Goal: Use online tool/utility: Use online tool/utility

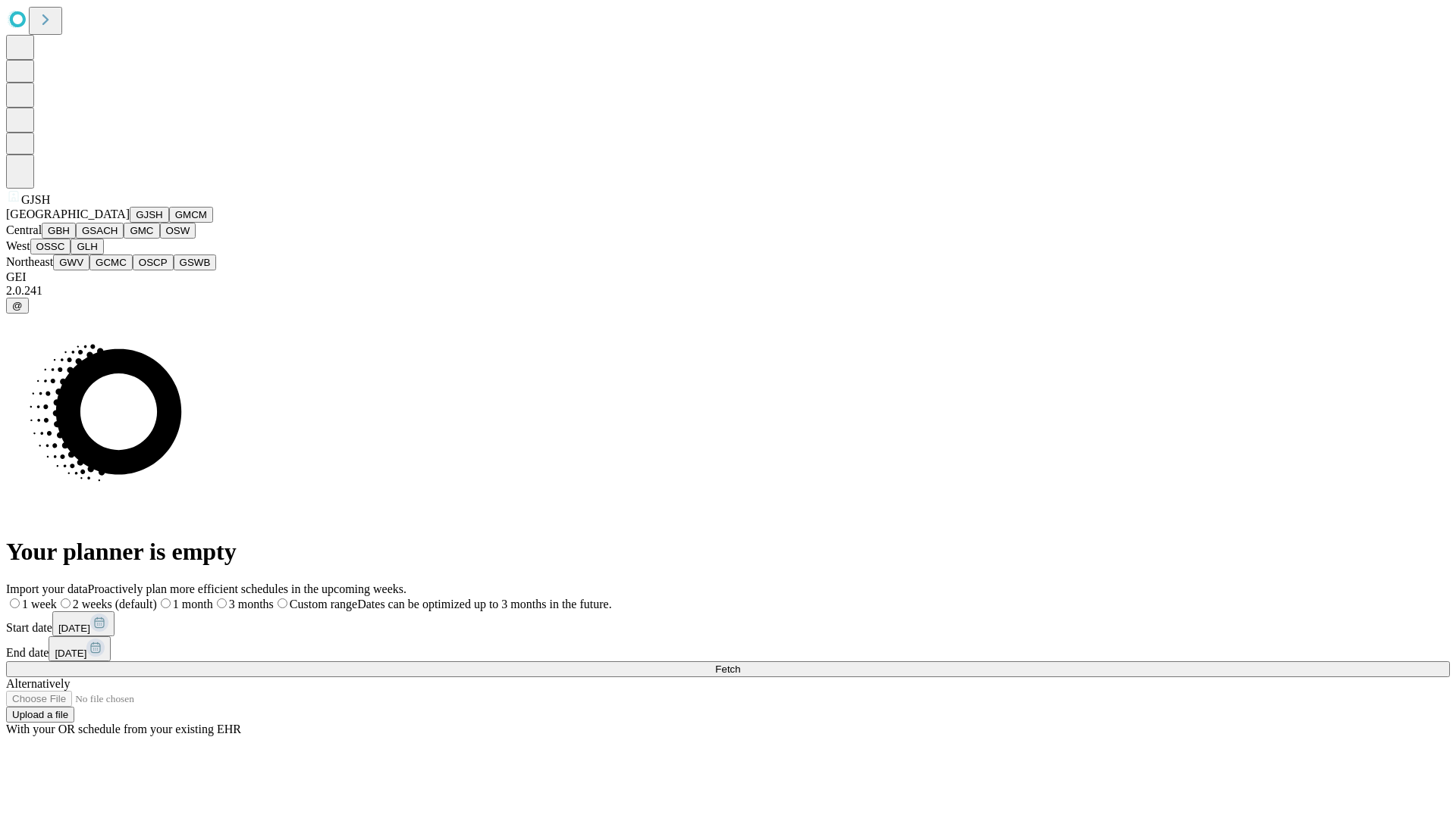
click at [130, 223] on button "GJSH" at bounding box center [149, 214] width 39 height 16
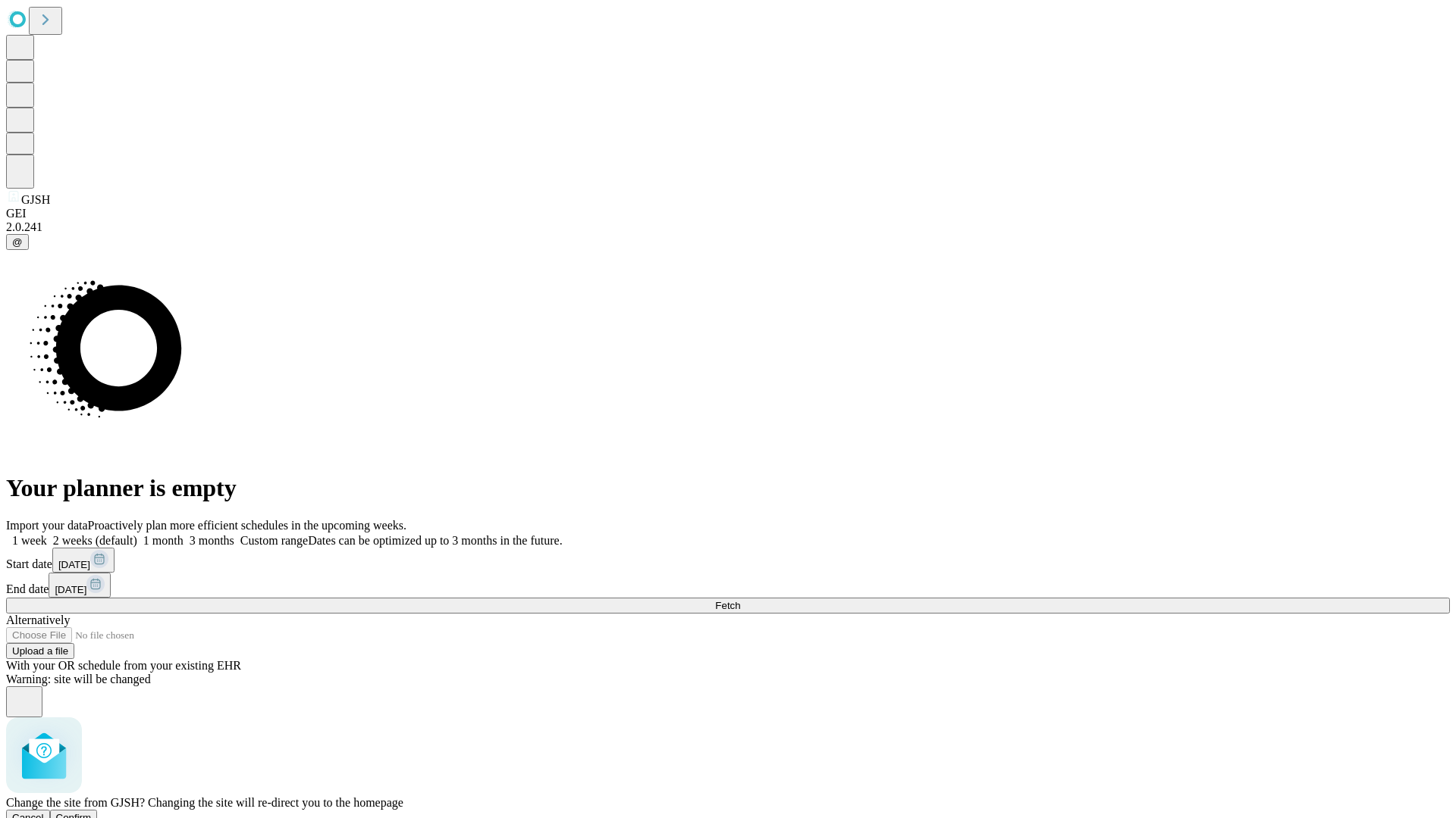
click at [92, 812] on span "Confirm" at bounding box center [73, 818] width 36 height 12
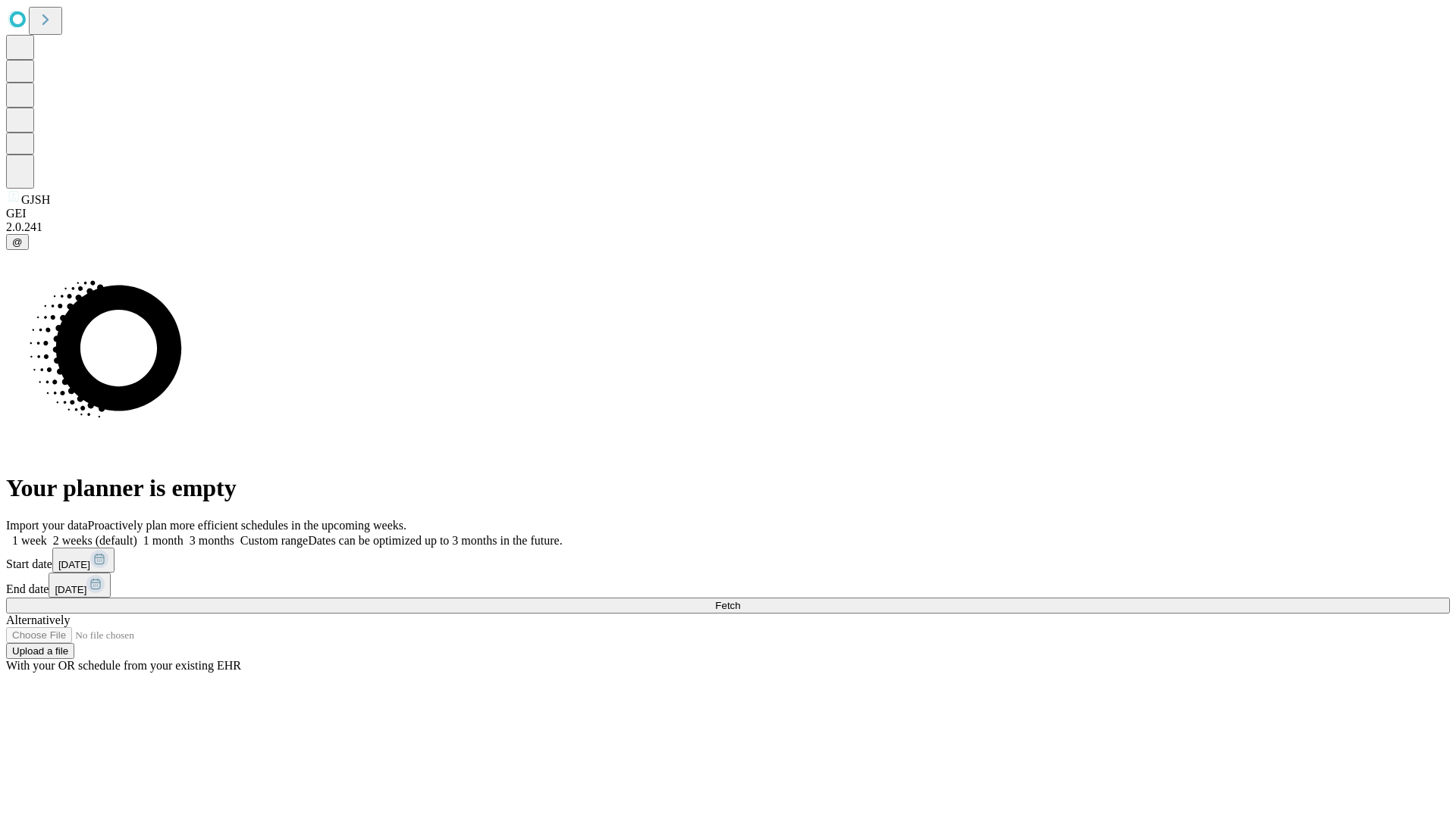
click at [137, 534] on label "2 weeks (default)" at bounding box center [92, 540] width 90 height 12
click at [740, 600] on span "Fetch" at bounding box center [727, 606] width 25 height 12
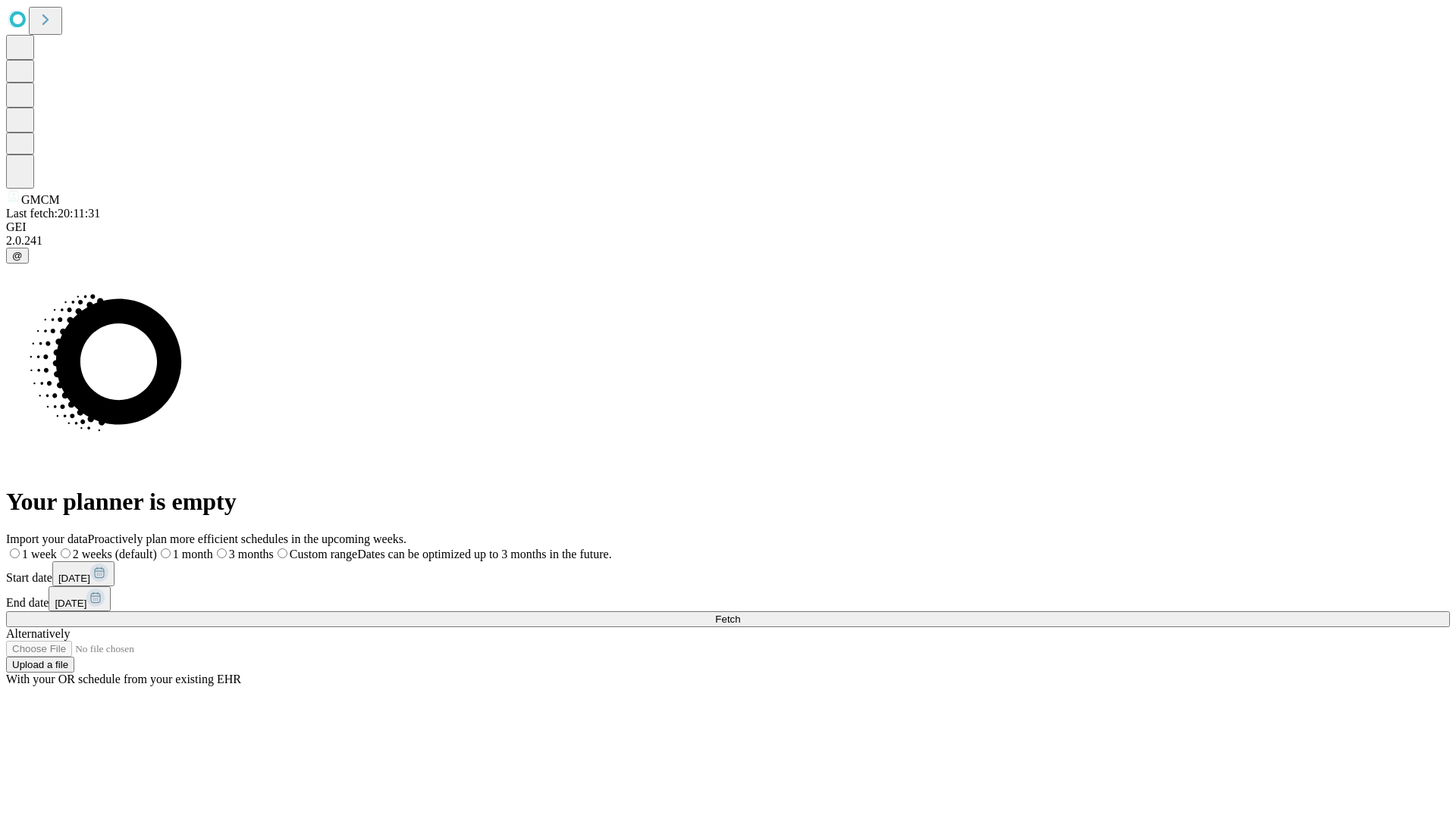
click at [157, 548] on label "2 weeks (default)" at bounding box center [107, 554] width 100 height 12
click at [740, 614] on span "Fetch" at bounding box center [727, 619] width 25 height 12
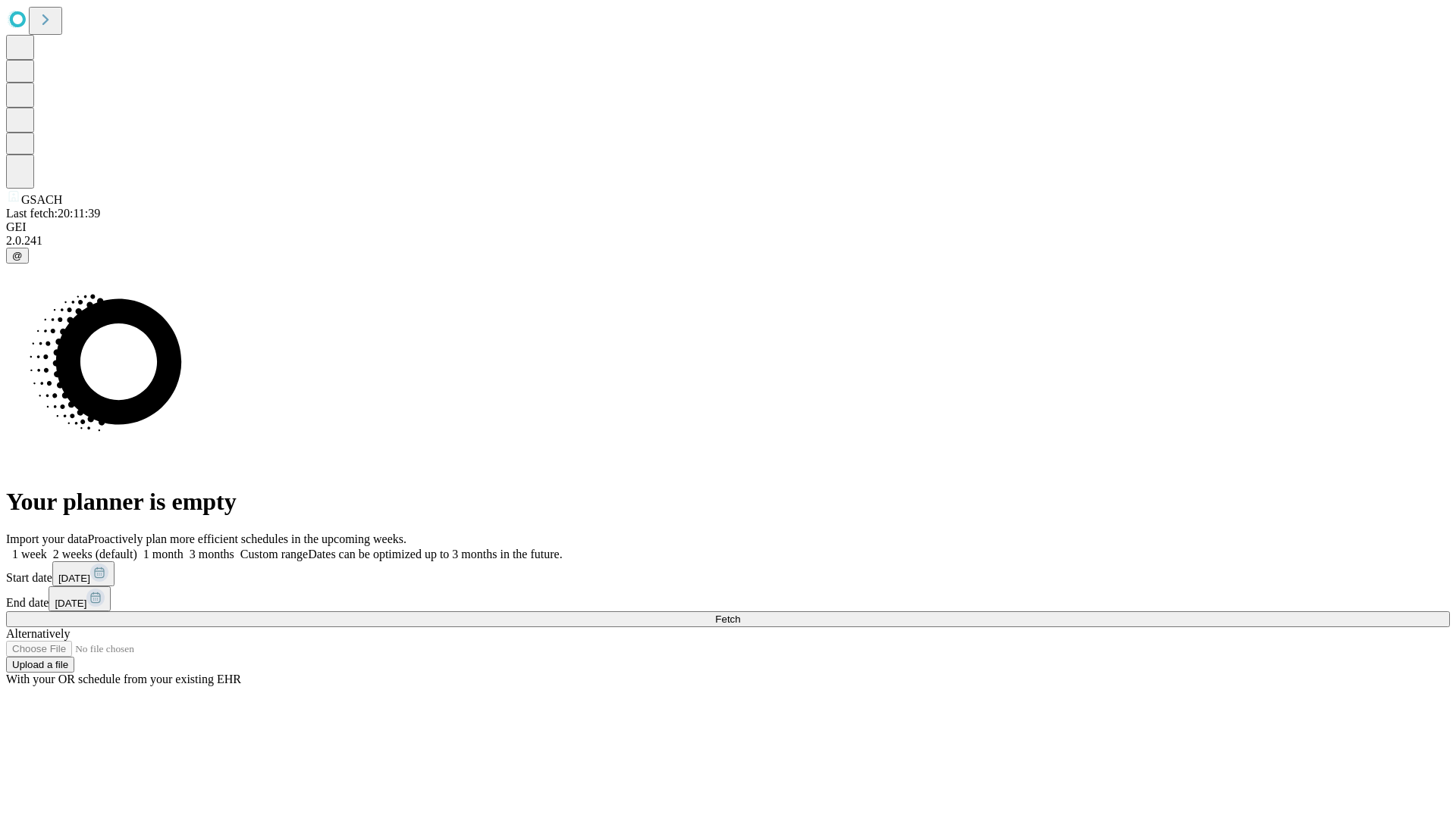
click at [137, 548] on label "2 weeks (default)" at bounding box center [92, 554] width 90 height 12
click at [740, 614] on span "Fetch" at bounding box center [727, 619] width 25 height 12
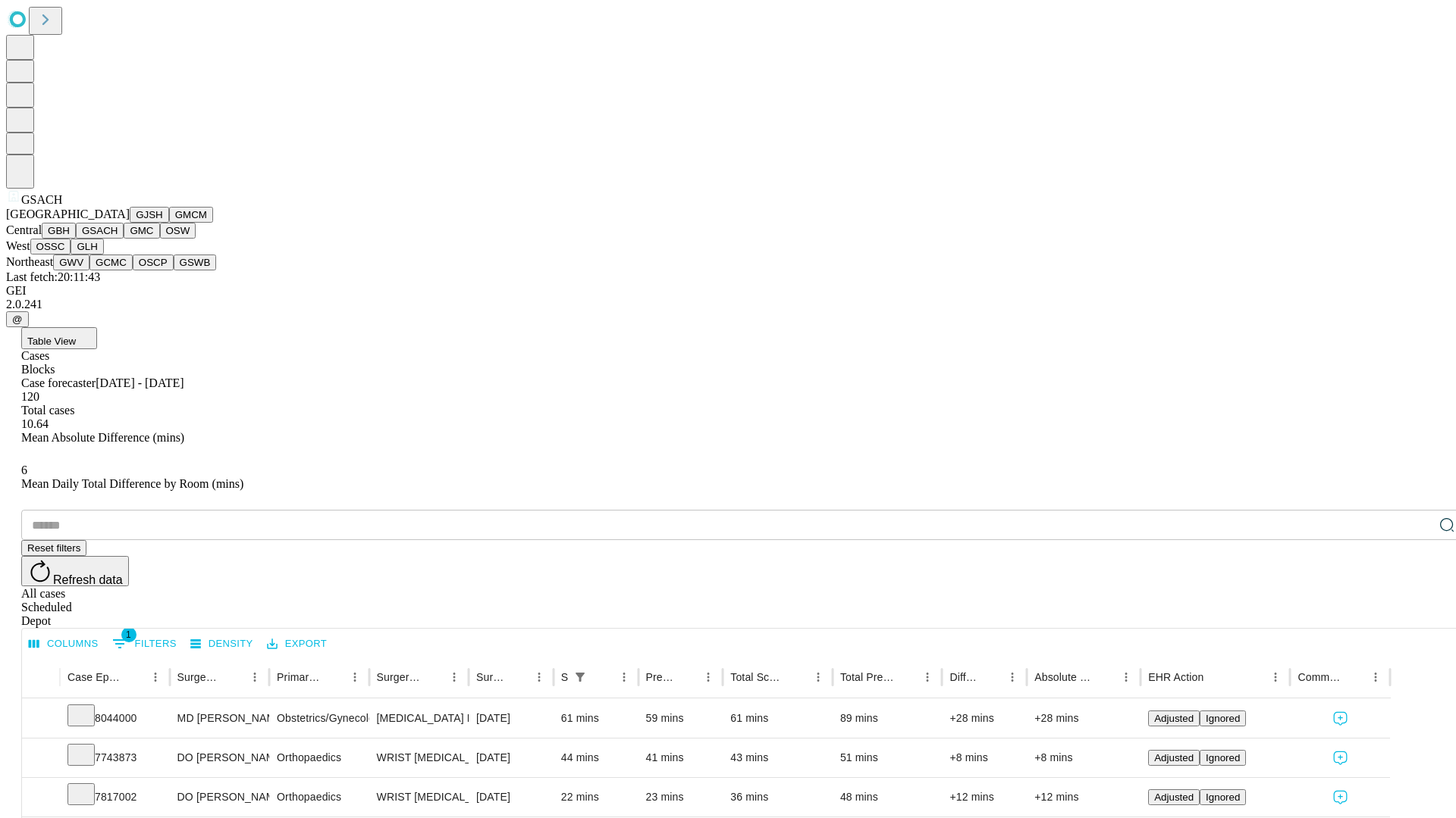
click at [124, 239] on button "GMC" at bounding box center [141, 230] width 36 height 16
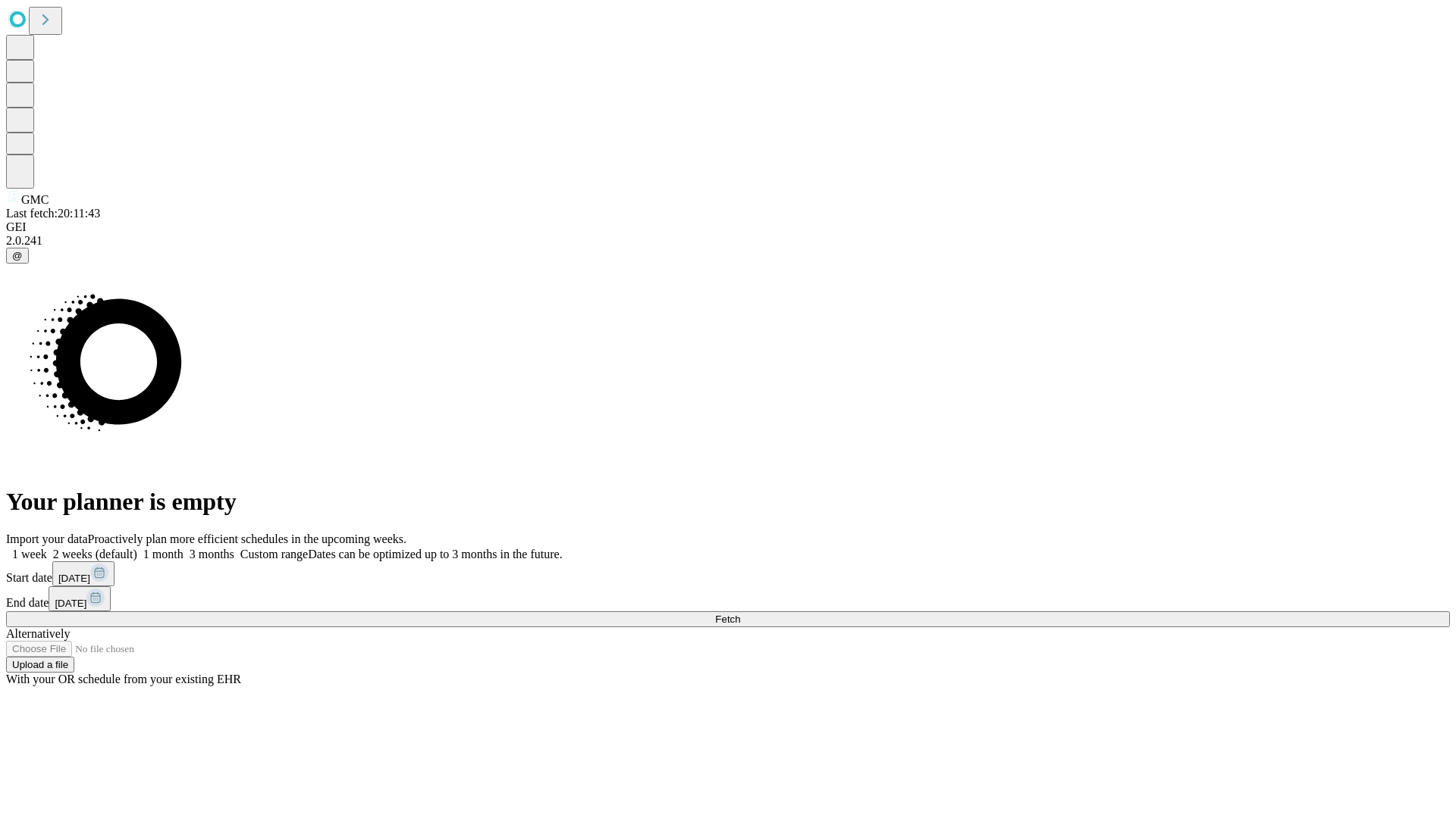
click at [137, 548] on label "2 weeks (default)" at bounding box center [92, 554] width 90 height 12
click at [740, 614] on span "Fetch" at bounding box center [727, 619] width 25 height 12
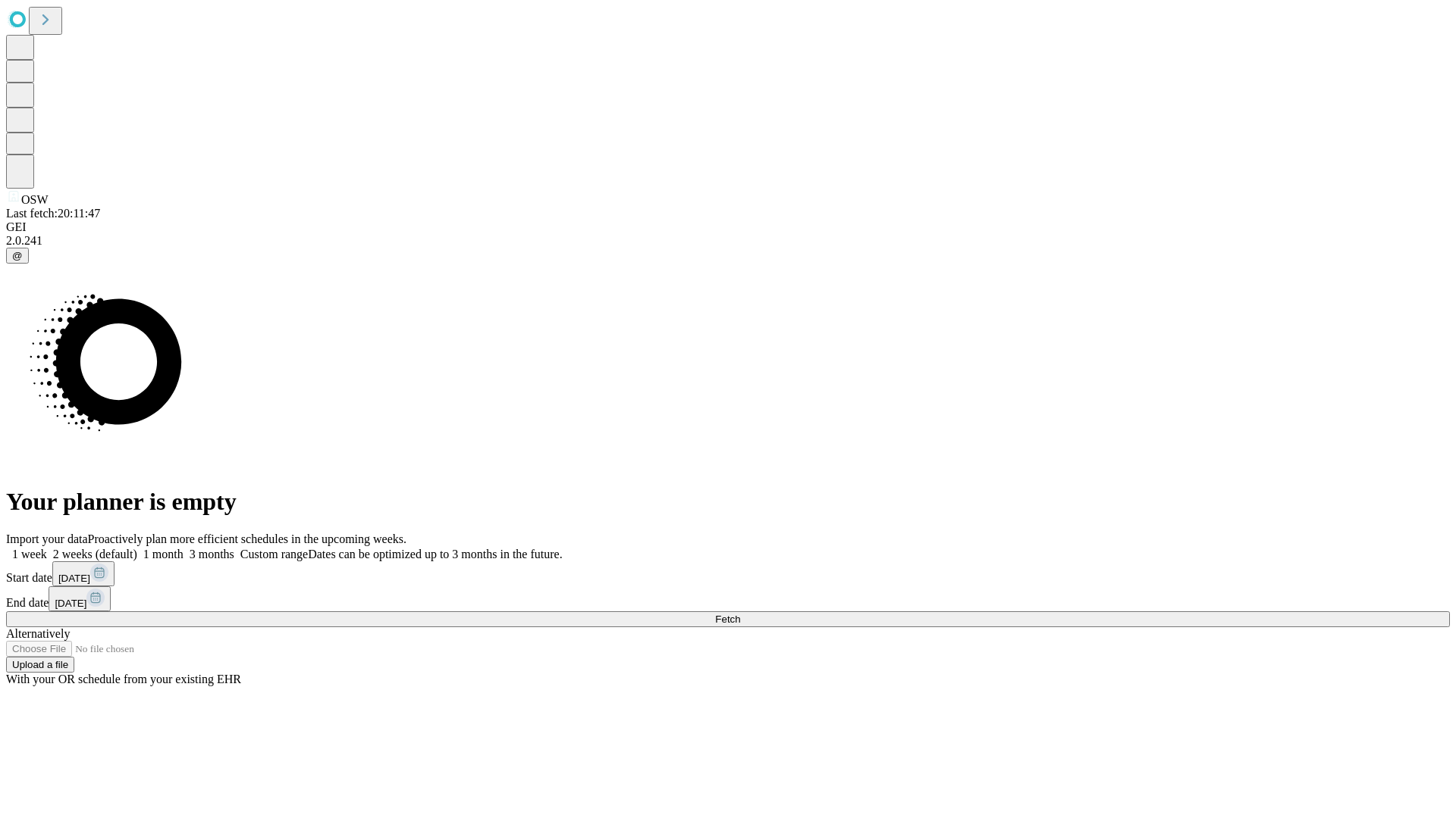
click at [137, 548] on label "2 weeks (default)" at bounding box center [92, 554] width 90 height 12
click at [740, 614] on span "Fetch" at bounding box center [727, 619] width 25 height 12
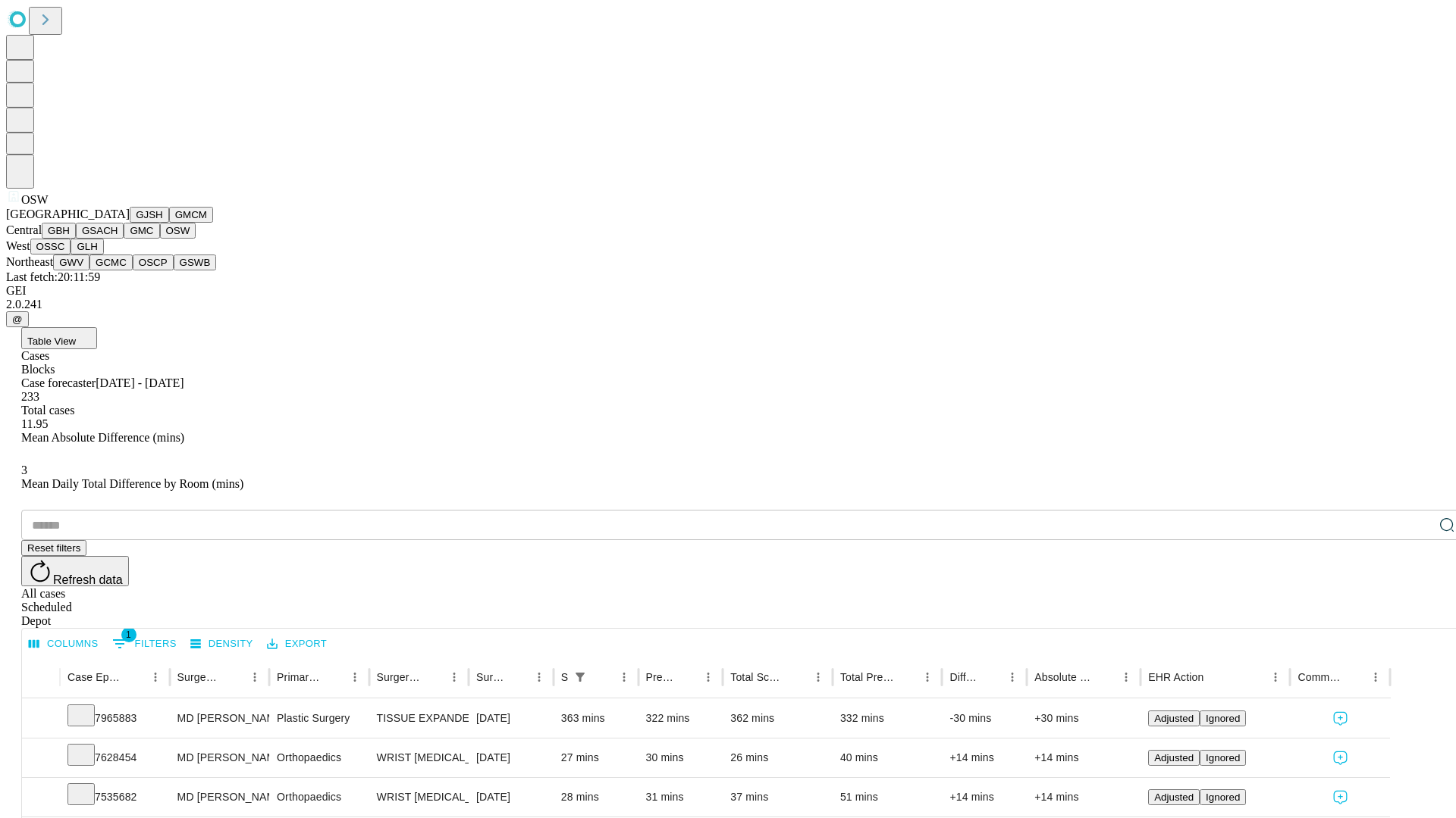
click at [71, 254] on button "OSSC" at bounding box center [51, 247] width 41 height 16
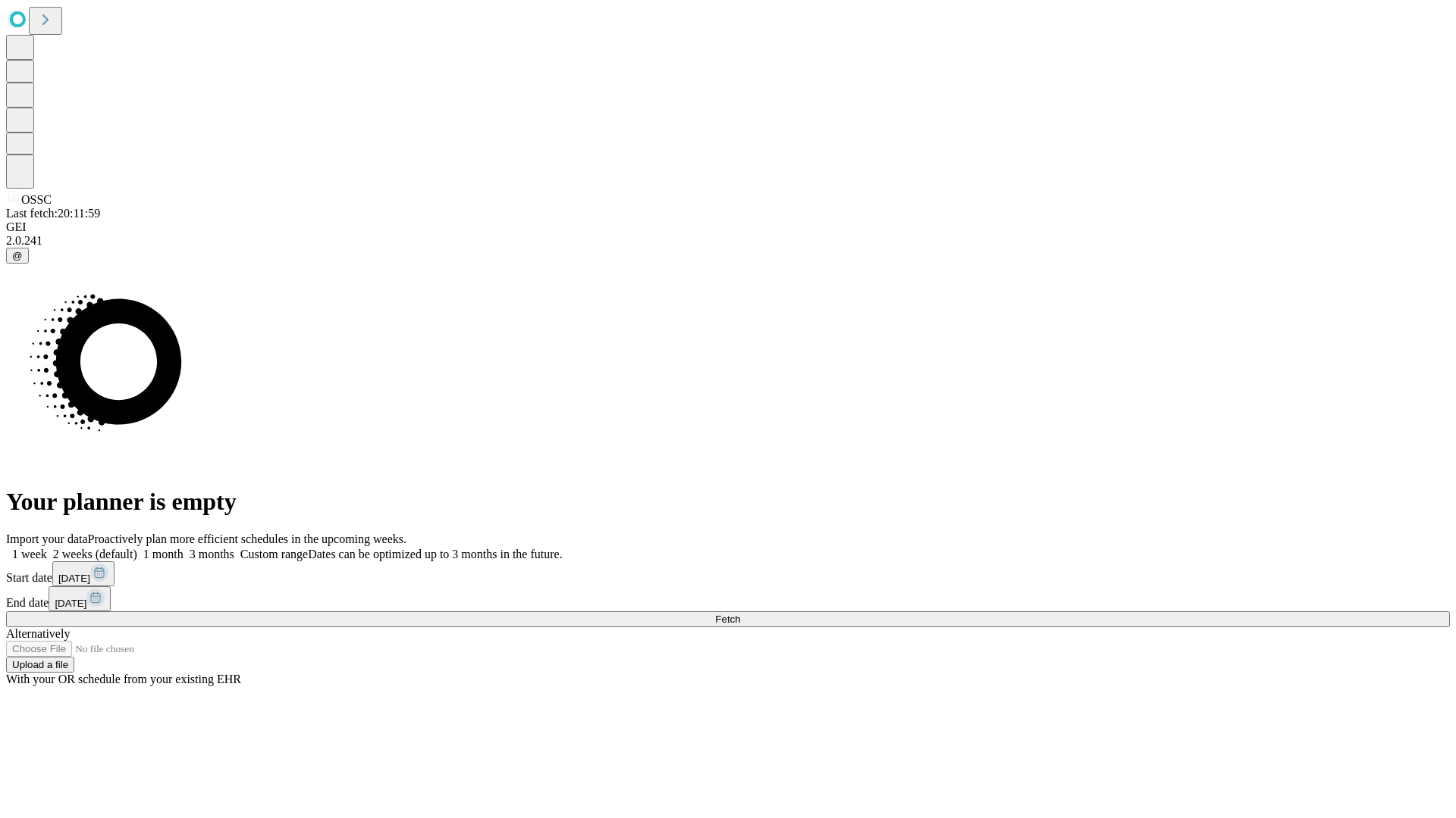
click at [137, 548] on label "2 weeks (default)" at bounding box center [92, 554] width 90 height 12
click at [740, 614] on span "Fetch" at bounding box center [727, 619] width 25 height 12
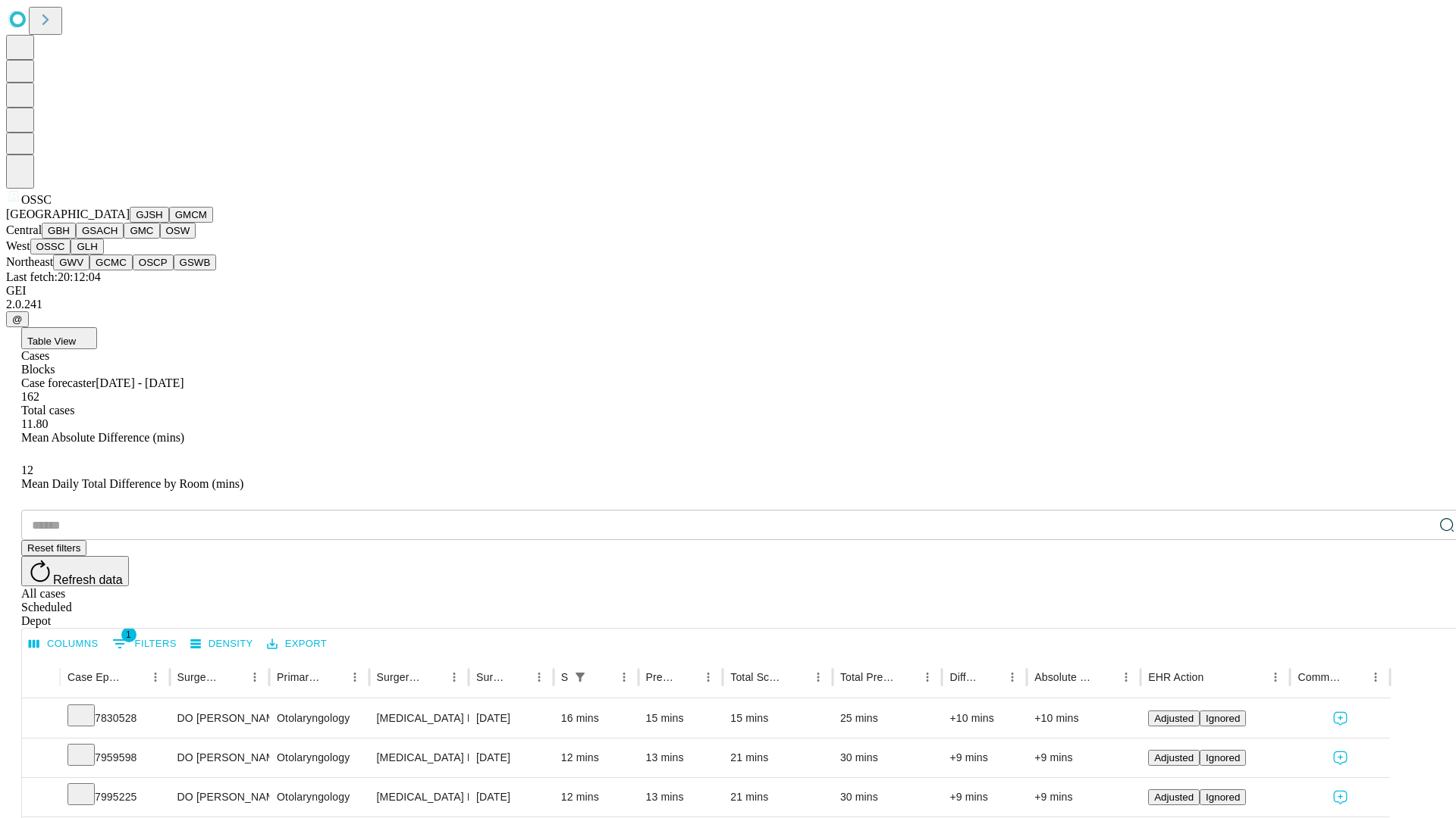
click at [103, 254] on button "GLH" at bounding box center [86, 247] width 33 height 16
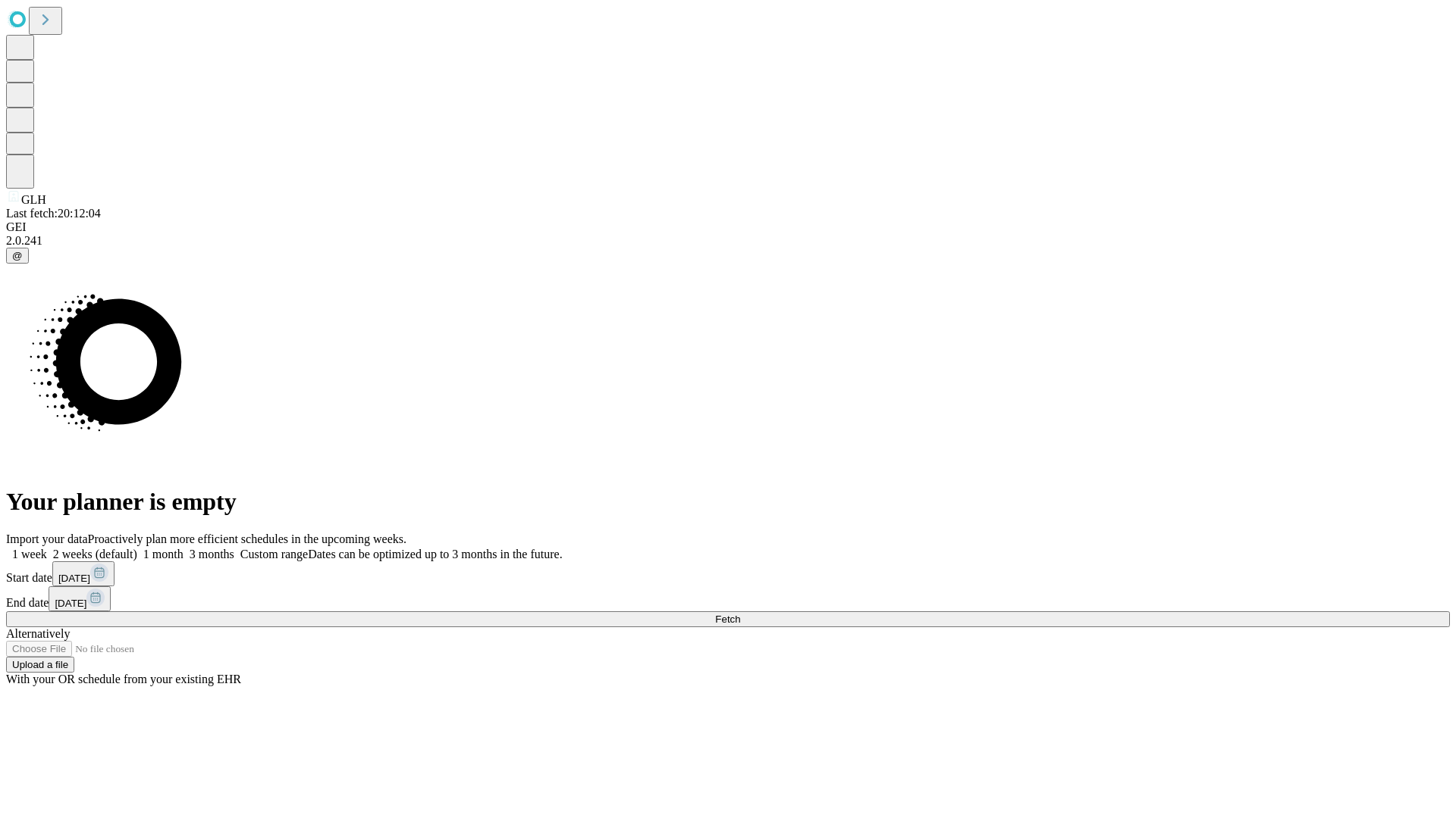
click at [137, 548] on label "2 weeks (default)" at bounding box center [92, 554] width 90 height 12
click at [740, 614] on span "Fetch" at bounding box center [727, 619] width 25 height 12
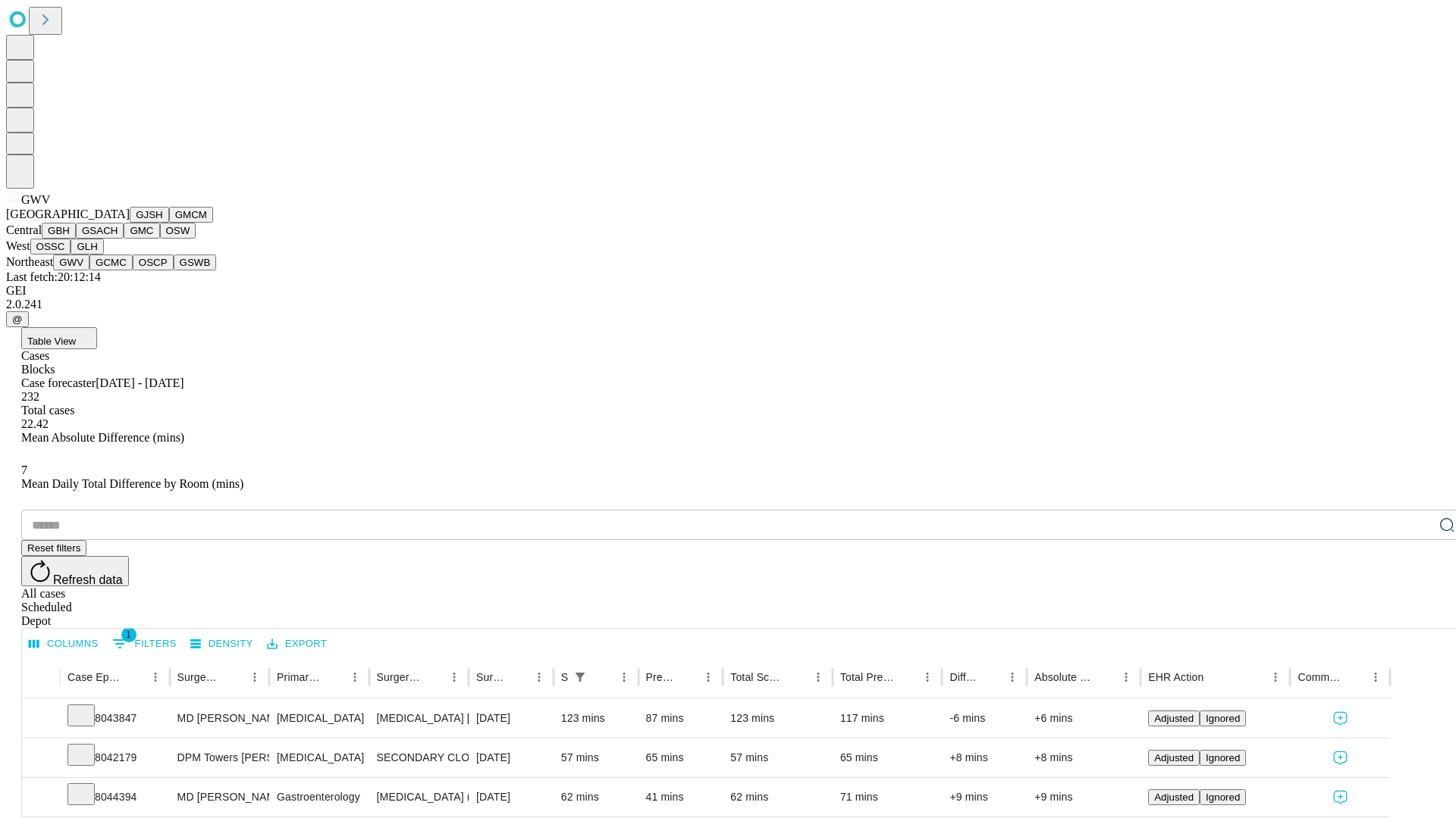
click at [117, 271] on button "GCMC" at bounding box center [110, 262] width 43 height 16
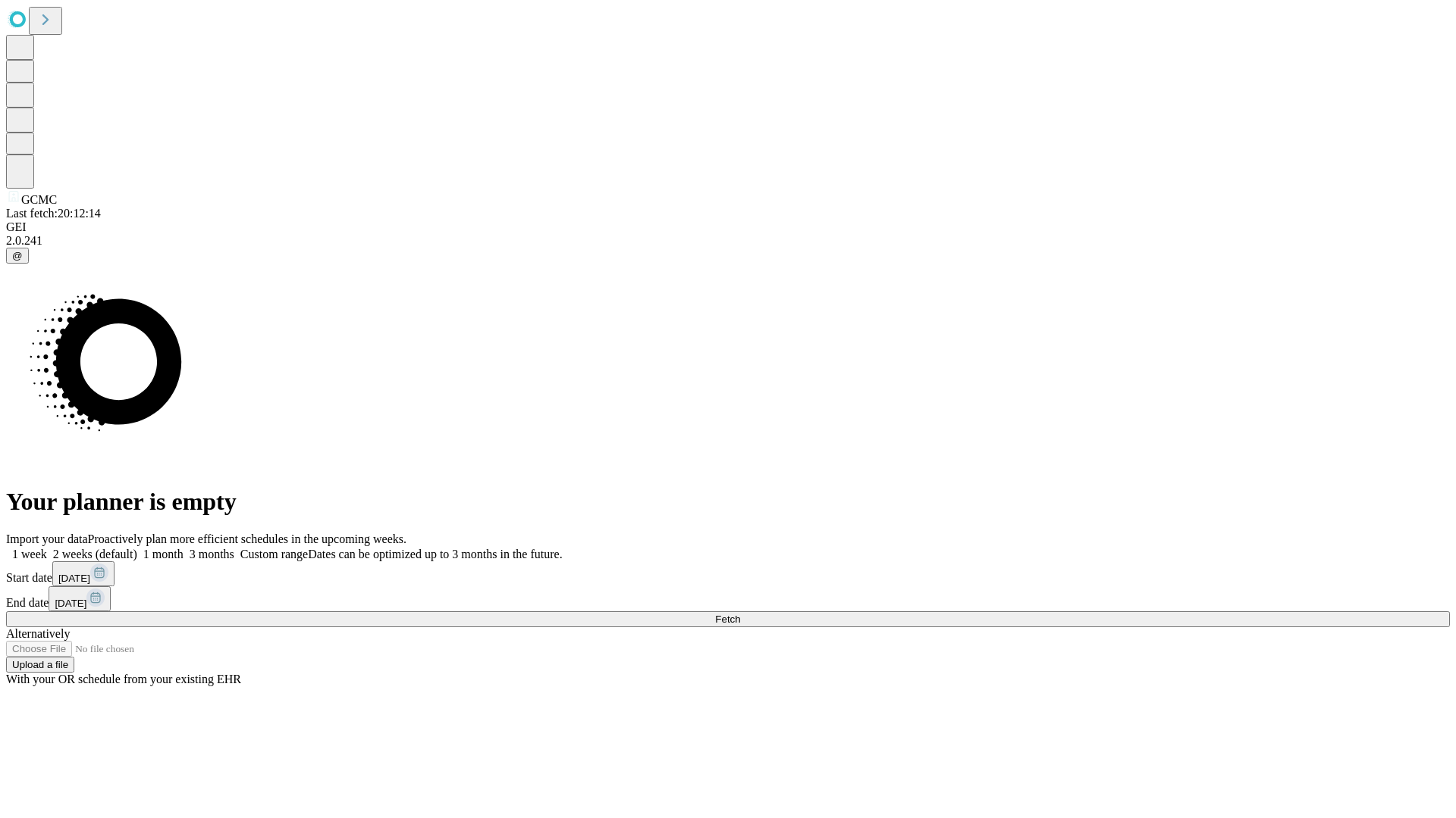
click at [137, 548] on label "2 weeks (default)" at bounding box center [92, 554] width 90 height 12
click at [740, 614] on span "Fetch" at bounding box center [727, 619] width 25 height 12
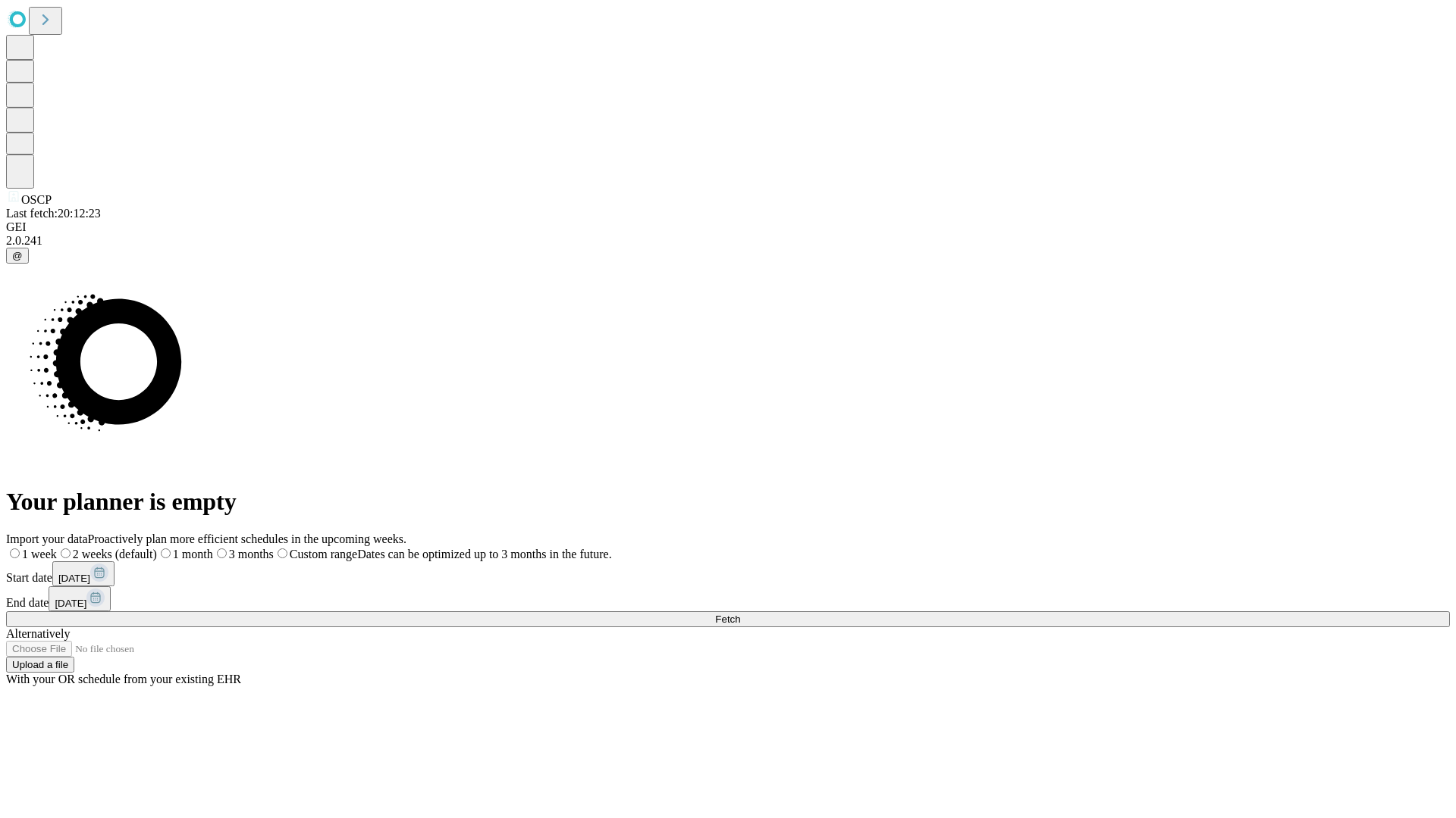
click at [740, 614] on span "Fetch" at bounding box center [727, 619] width 25 height 12
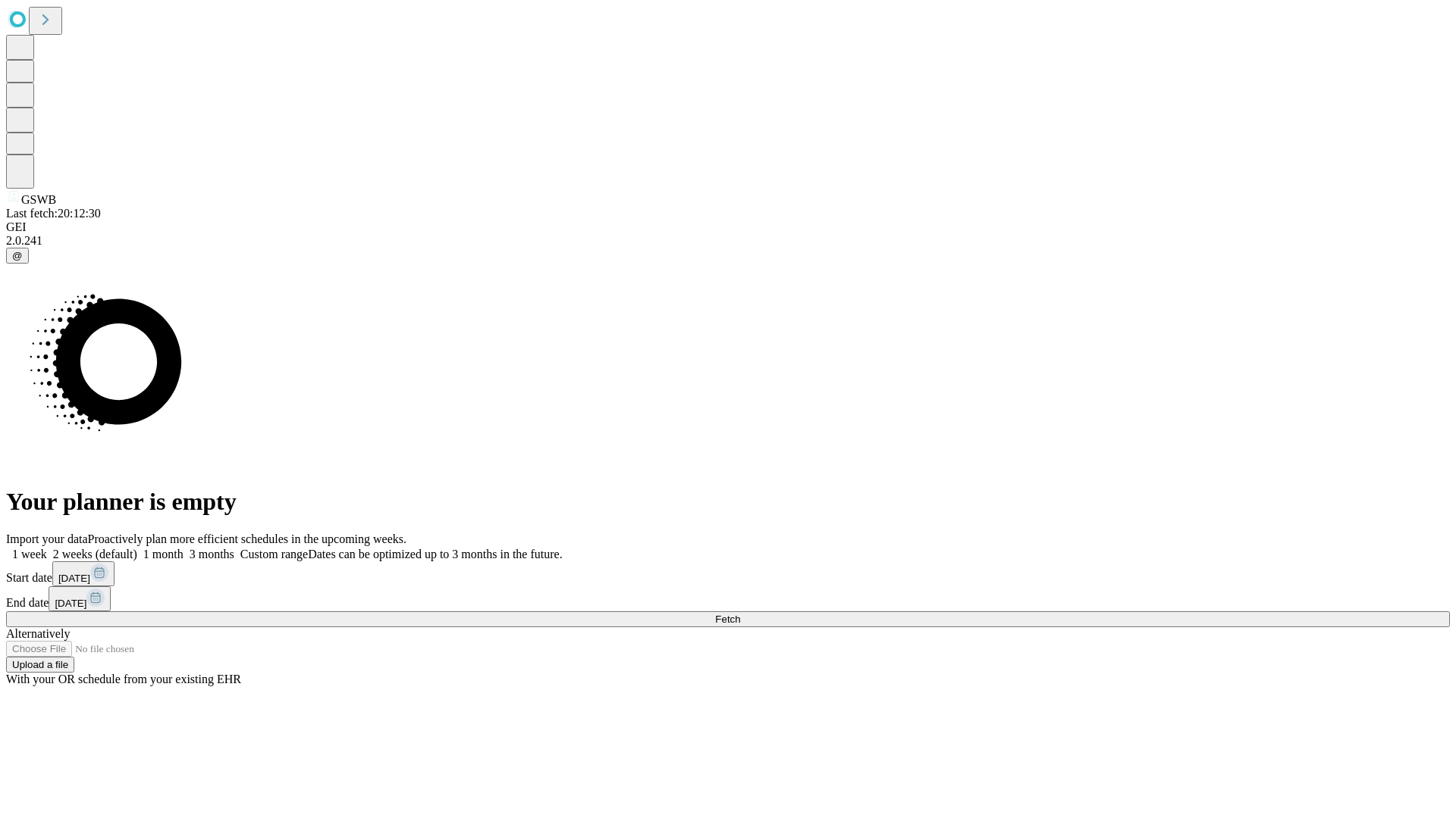
click at [137, 548] on label "2 weeks (default)" at bounding box center [92, 554] width 90 height 12
click at [740, 614] on span "Fetch" at bounding box center [727, 619] width 25 height 12
